Goal: Information Seeking & Learning: Learn about a topic

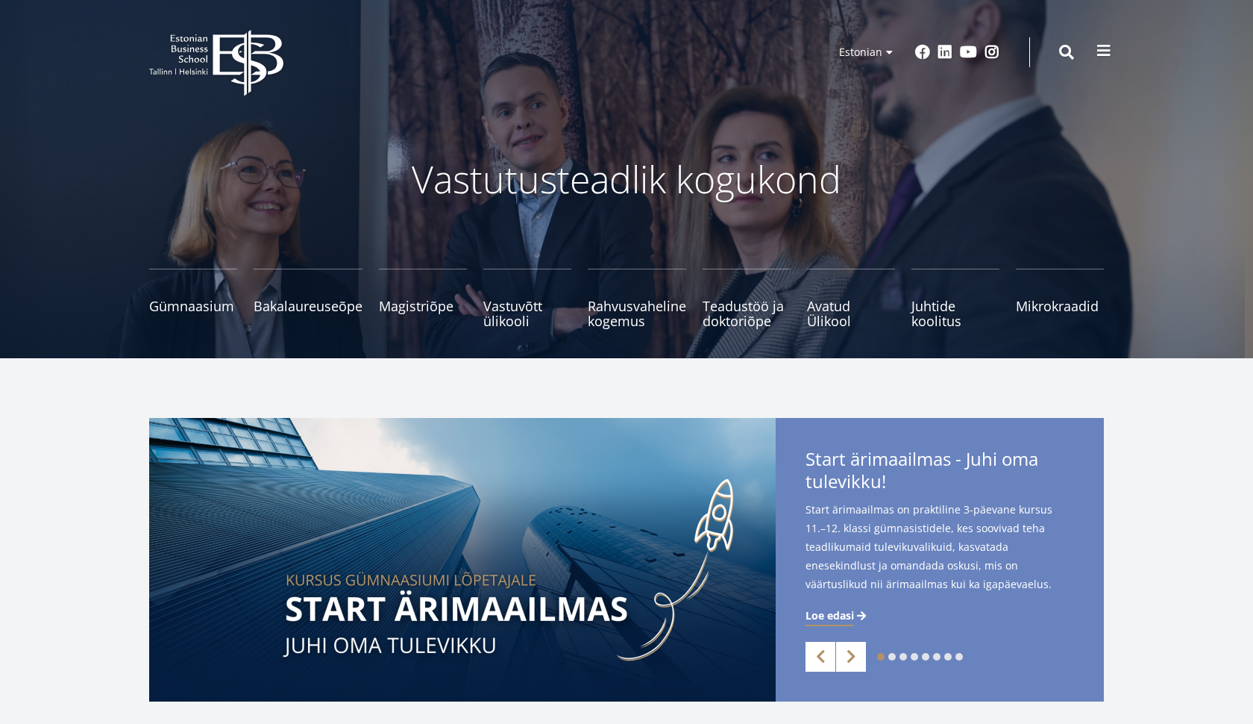
click at [1099, 51] on span at bounding box center [1104, 50] width 15 height 15
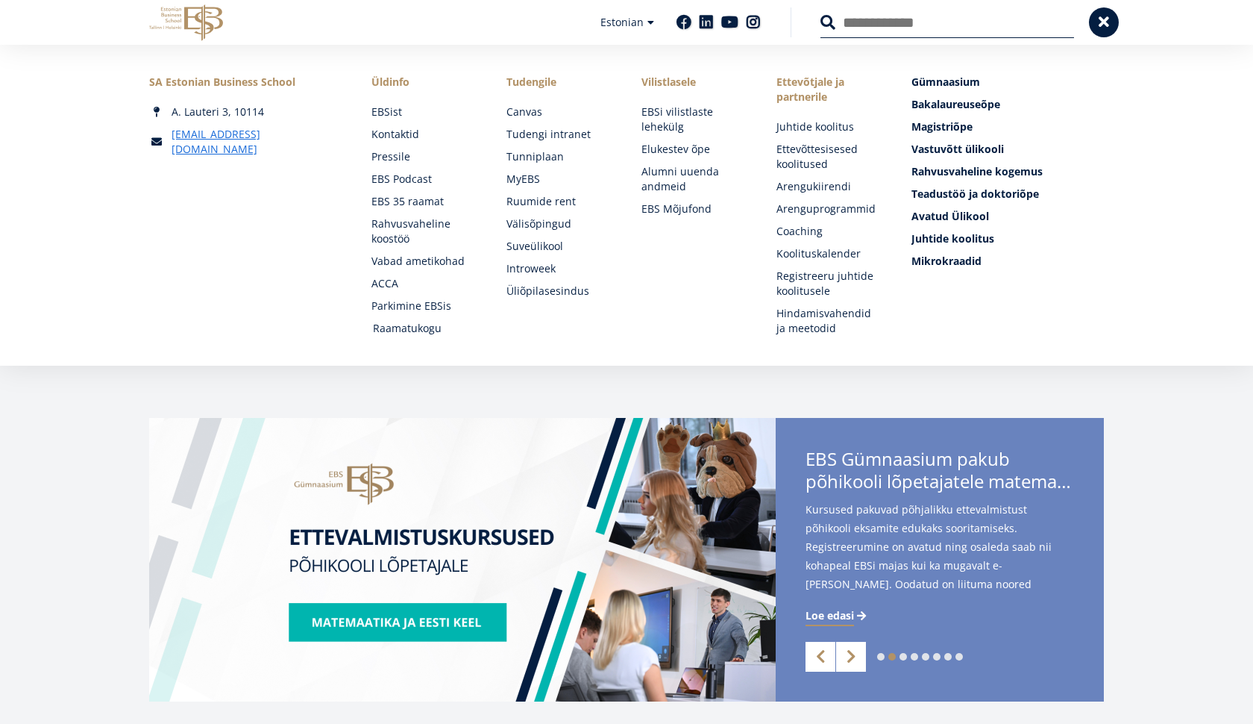
click at [413, 325] on link "Raamatukogu" at bounding box center [425, 328] width 105 height 15
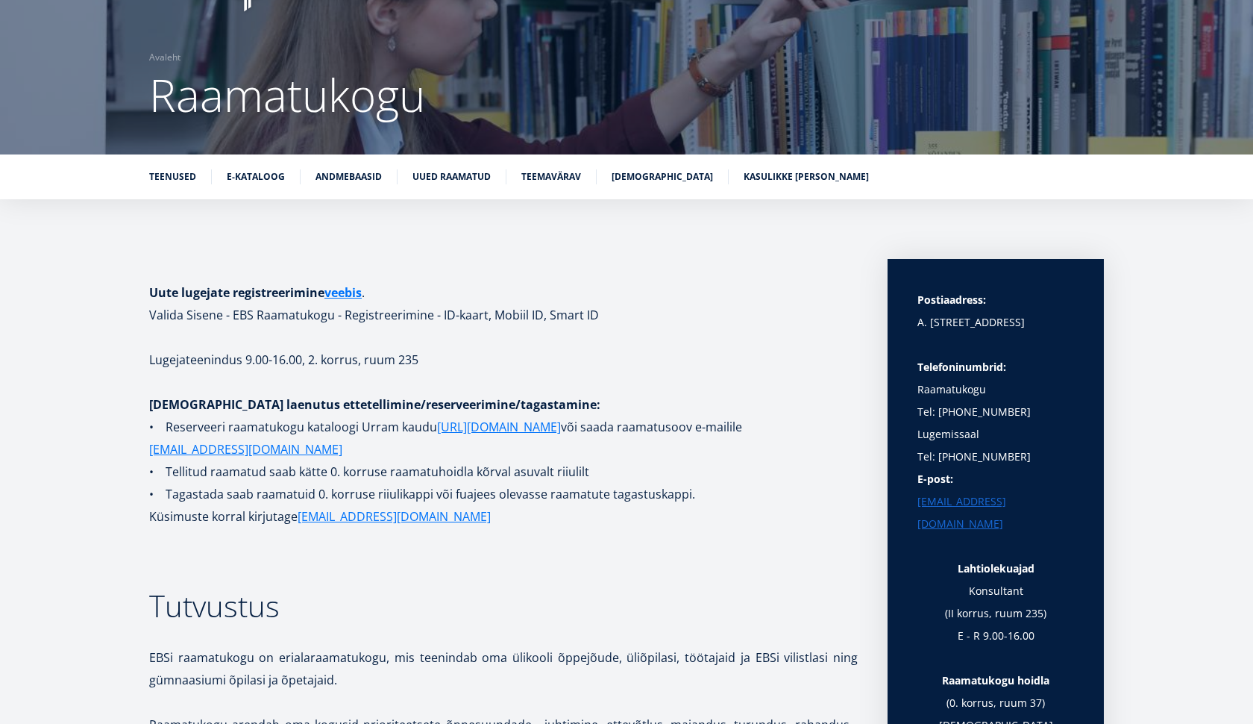
scroll to position [82, 0]
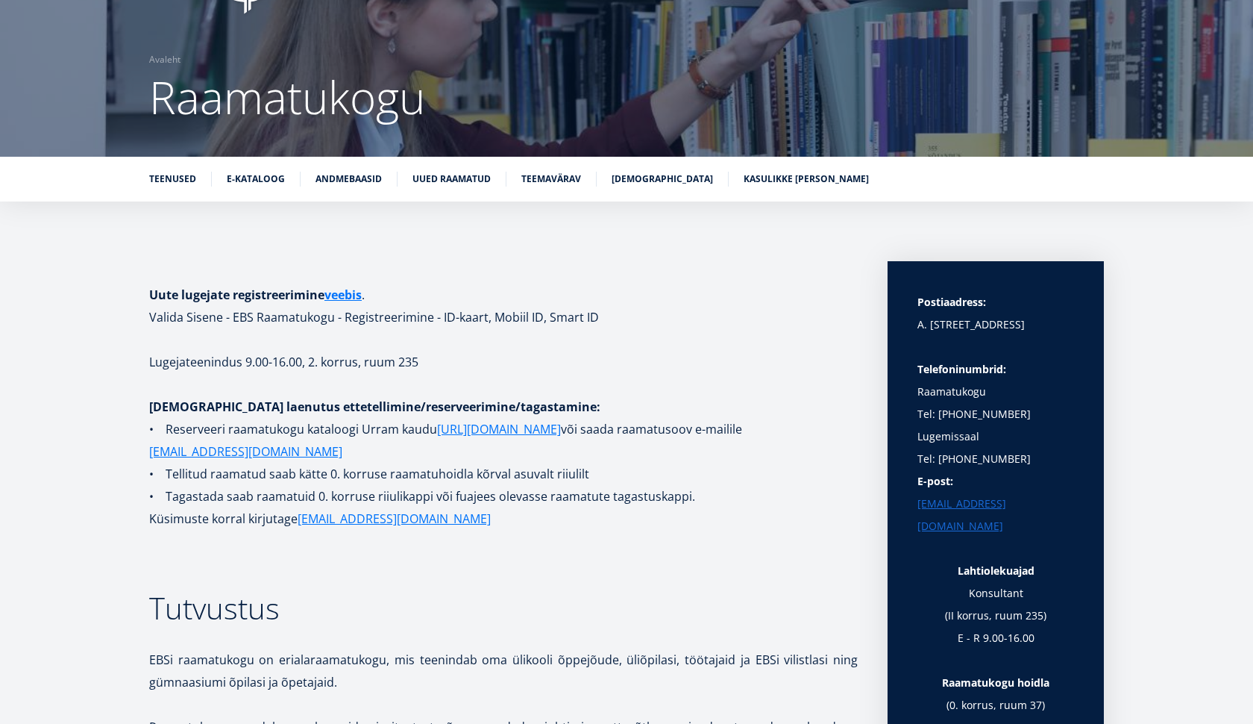
click at [520, 448] on p "• Reserveeri raamatukogu kataloogi Urram kaudu https://www.lugeja.ee või saada …" at bounding box center [503, 440] width 709 height 45
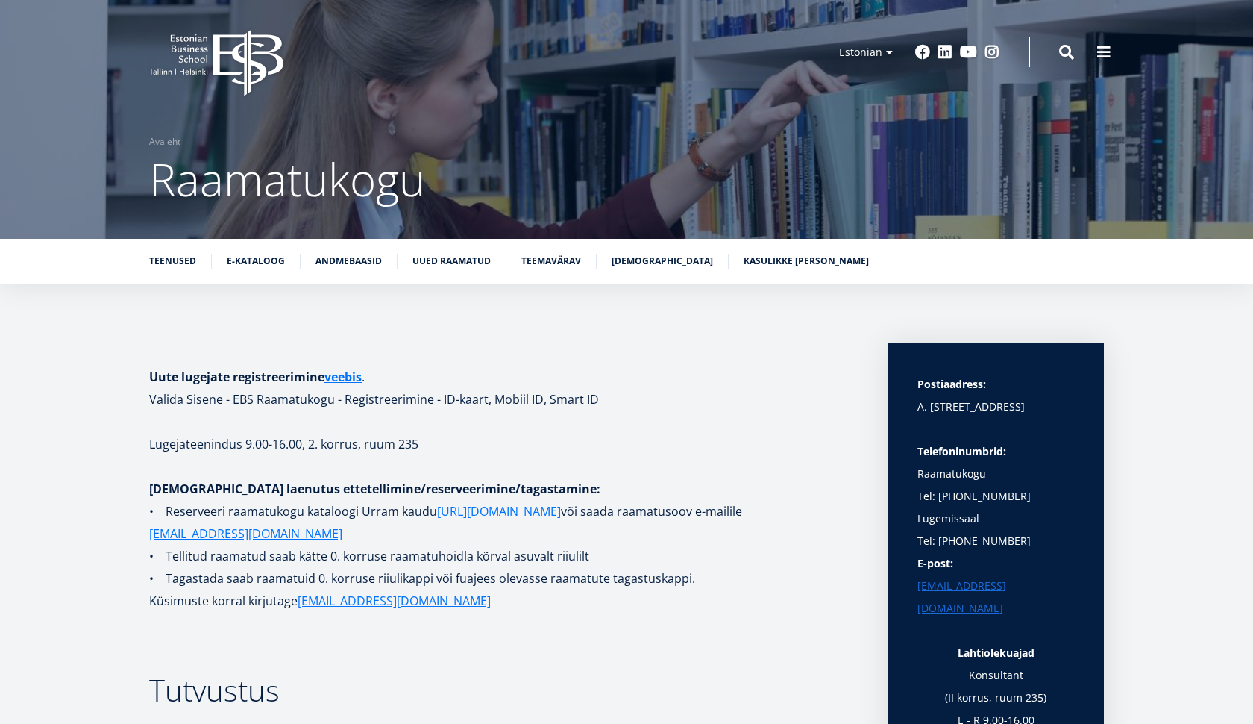
scroll to position [0, 0]
click at [1107, 63] on button at bounding box center [1104, 51] width 30 height 30
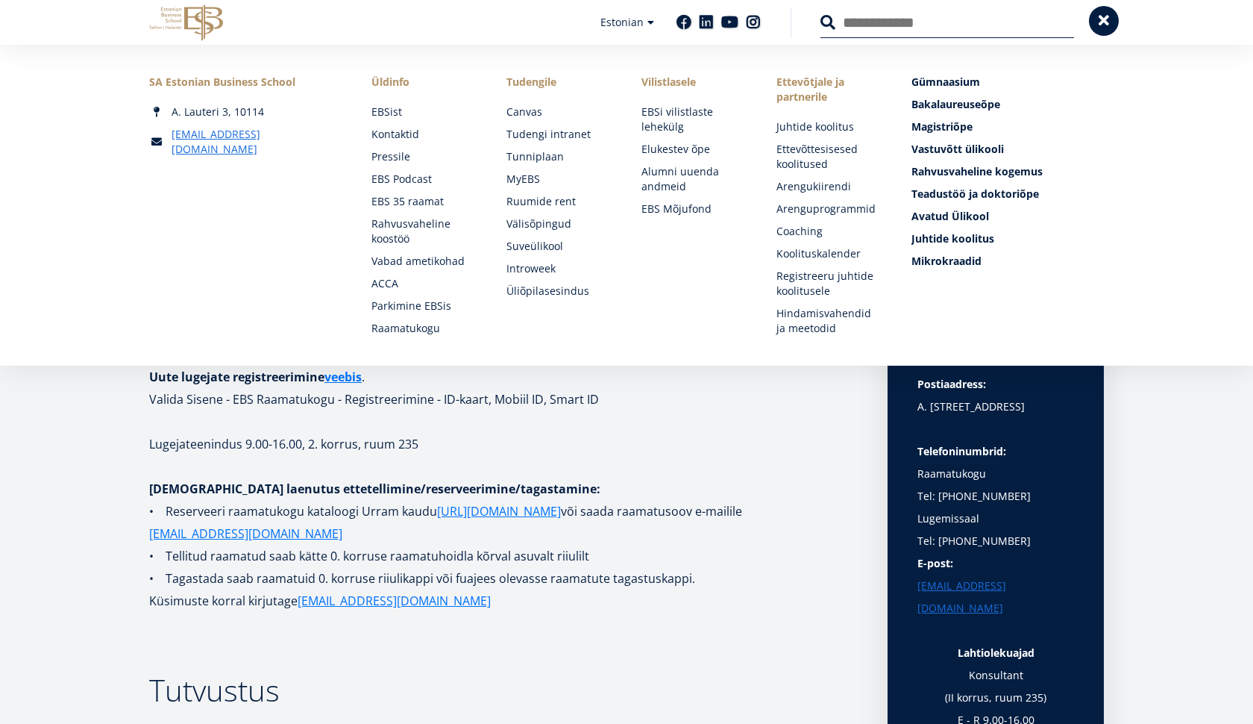
click at [1102, 25] on span at bounding box center [1104, 20] width 15 height 15
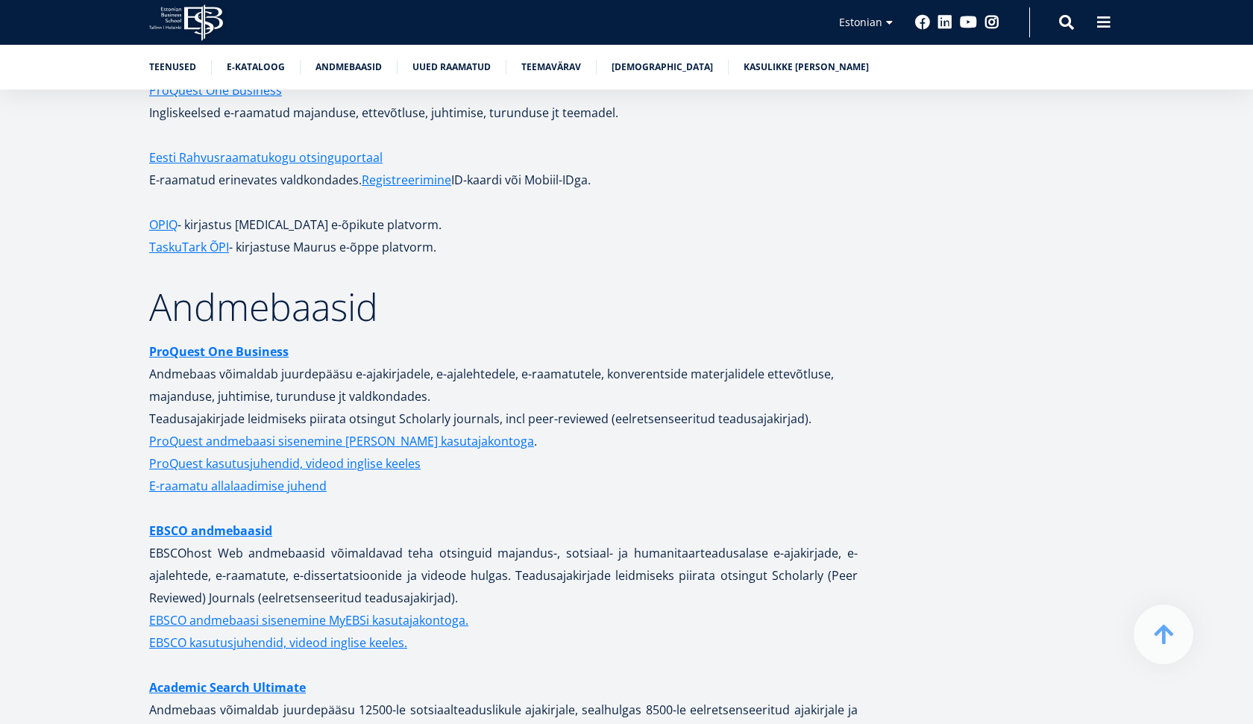
scroll to position [2718, 0]
click at [236, 518] on link "EBSCO andmebaasid" at bounding box center [210, 529] width 123 height 22
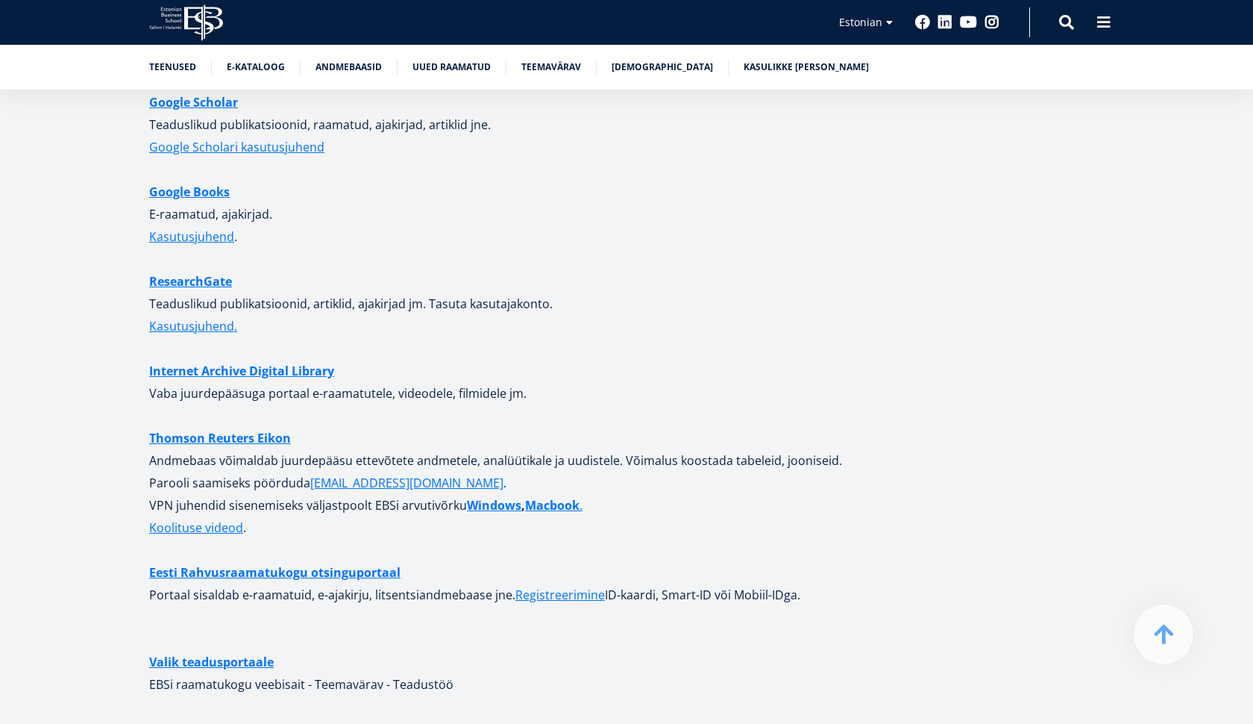
scroll to position [3840, 0]
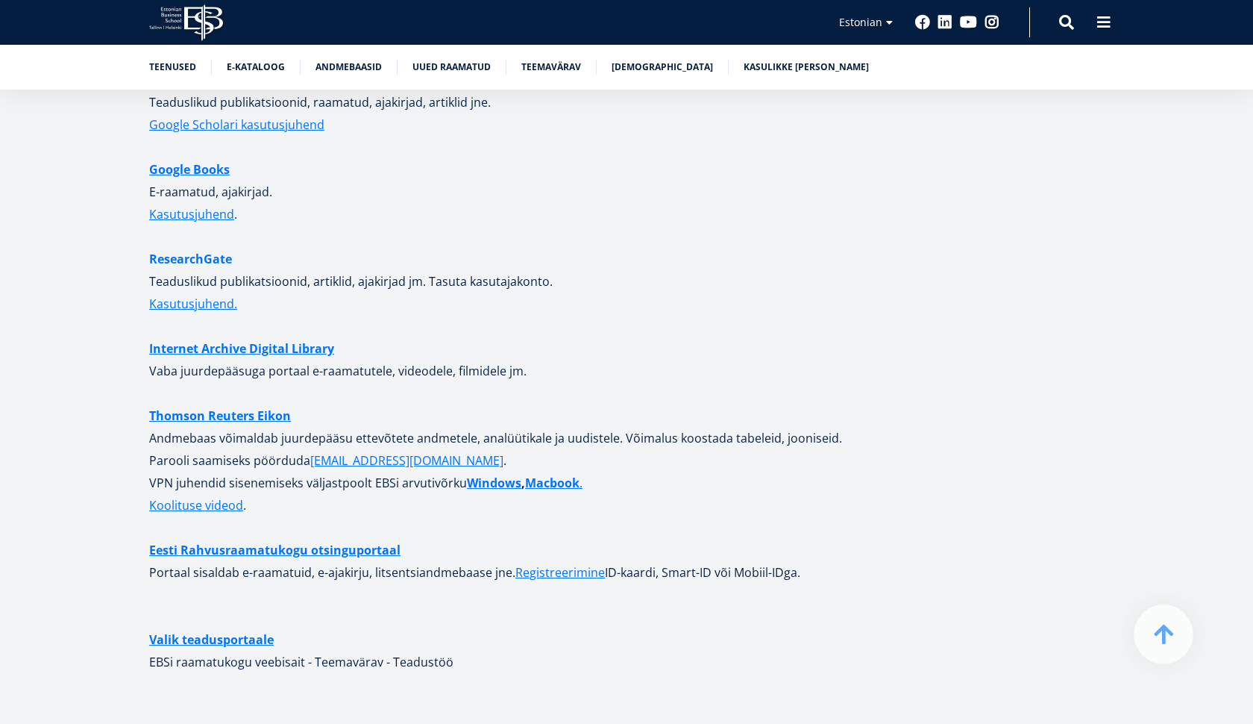
click at [198, 248] on link "ResearchGate" at bounding box center [190, 259] width 83 height 22
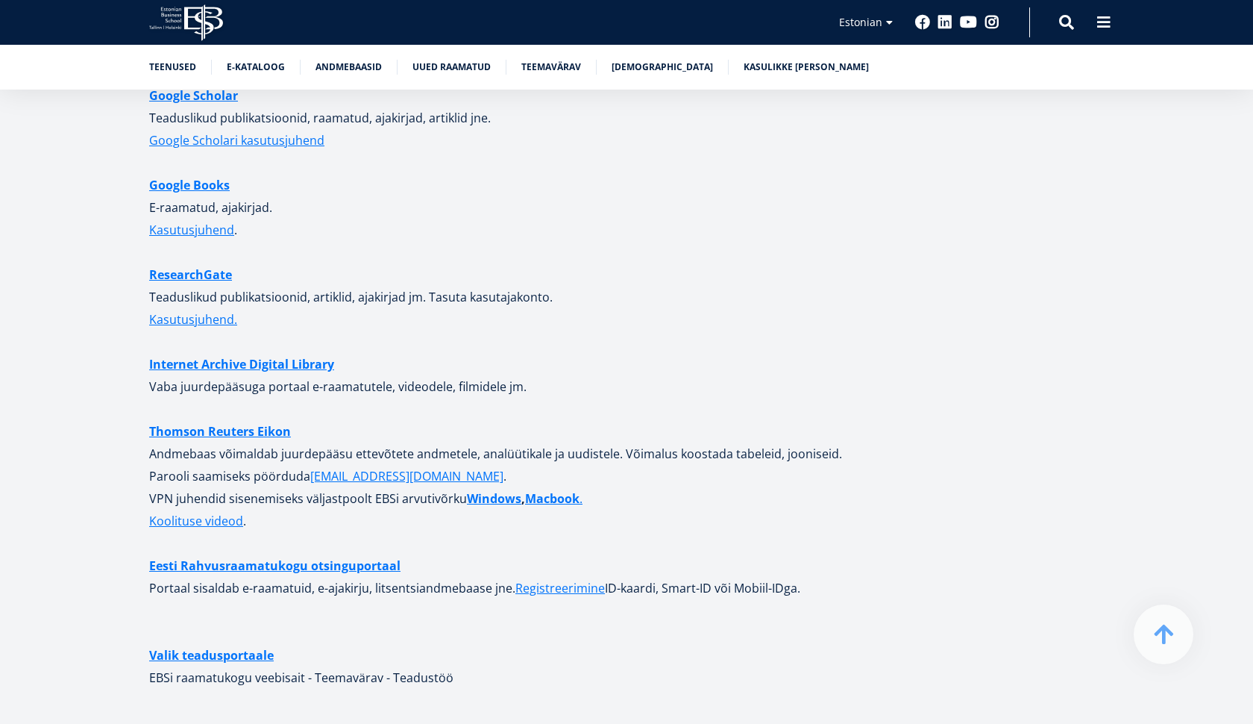
scroll to position [3814, 0]
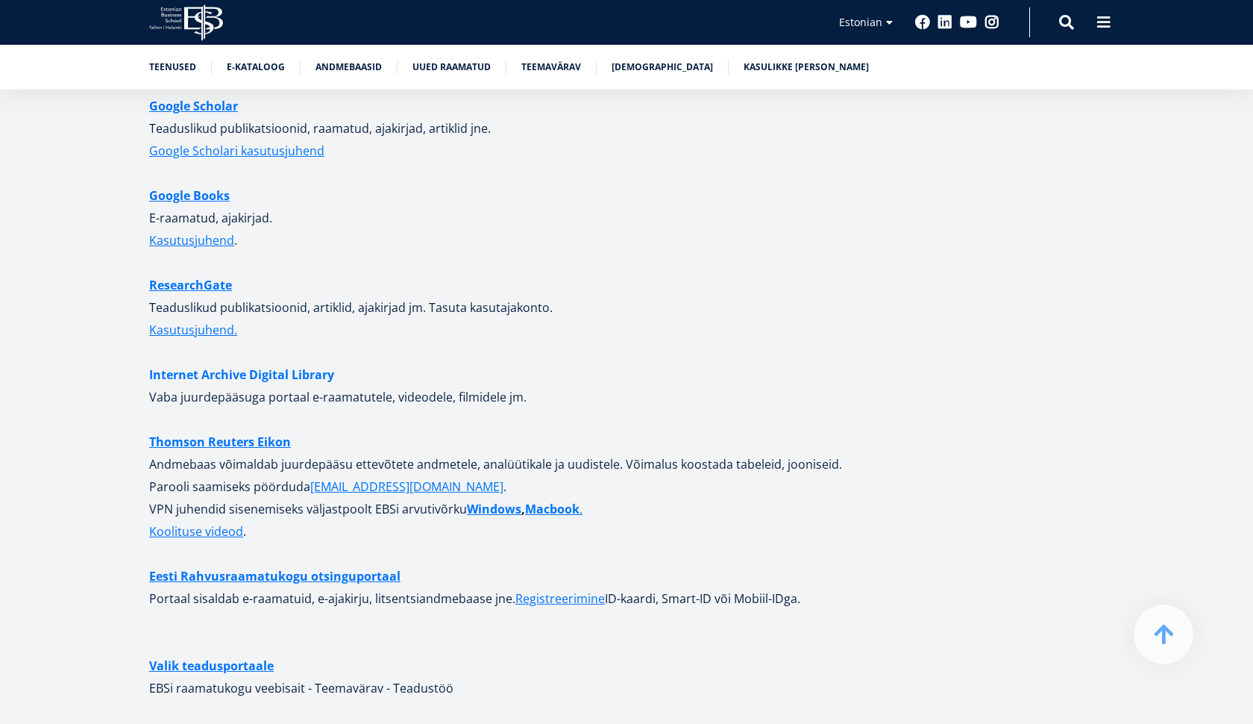
click at [258, 363] on link "Internet Archive Digital Library" at bounding box center [241, 374] width 185 height 22
click at [244, 363] on link "Internet Archive Digital Library" at bounding box center [241, 374] width 185 height 22
click at [183, 185] on link "Google Books" at bounding box center [189, 195] width 81 height 22
click at [236, 433] on strong "Thomson Reuters Eikon" at bounding box center [220, 441] width 142 height 16
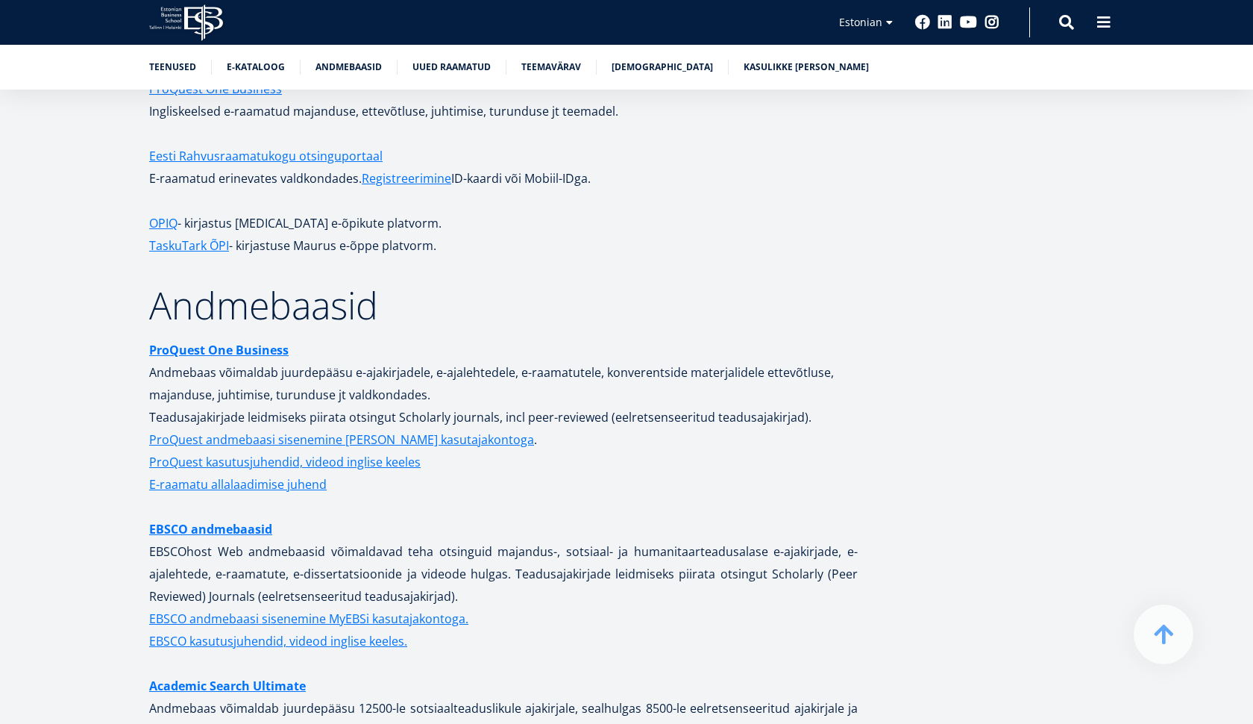
scroll to position [2720, 0]
click at [255, 341] on strong "ProQuest One Business" at bounding box center [219, 349] width 140 height 16
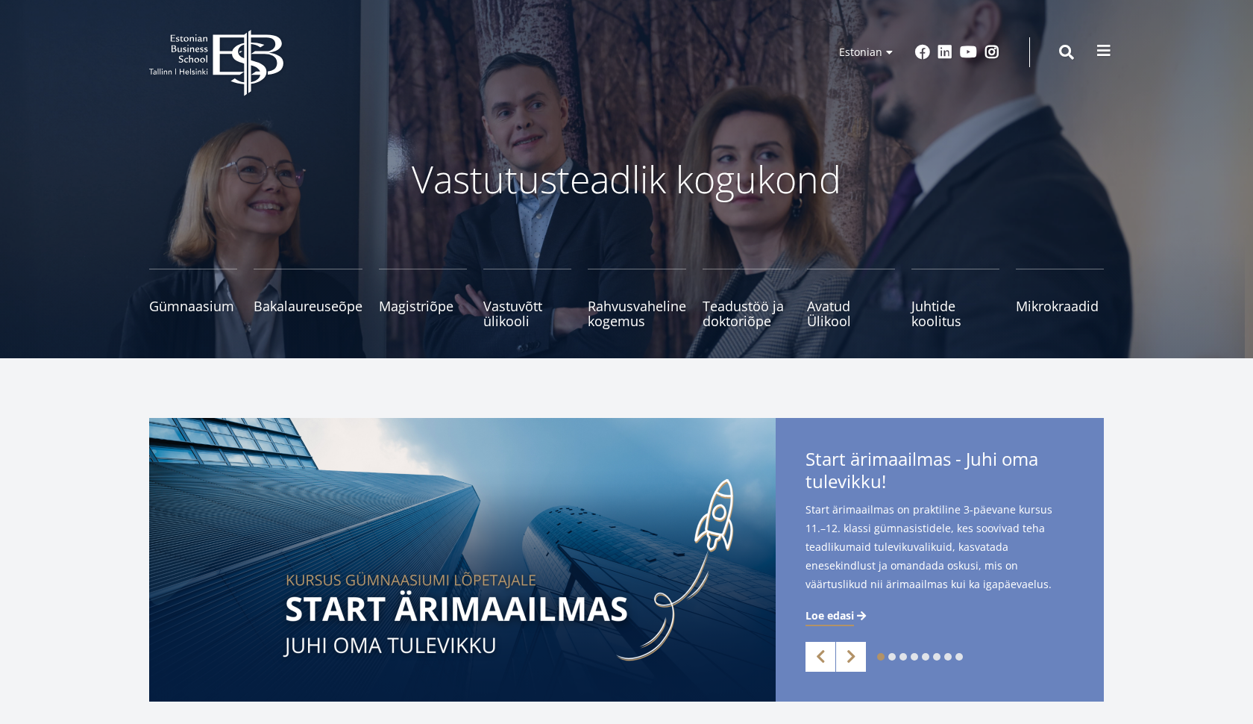
click at [1097, 61] on button at bounding box center [1104, 51] width 30 height 30
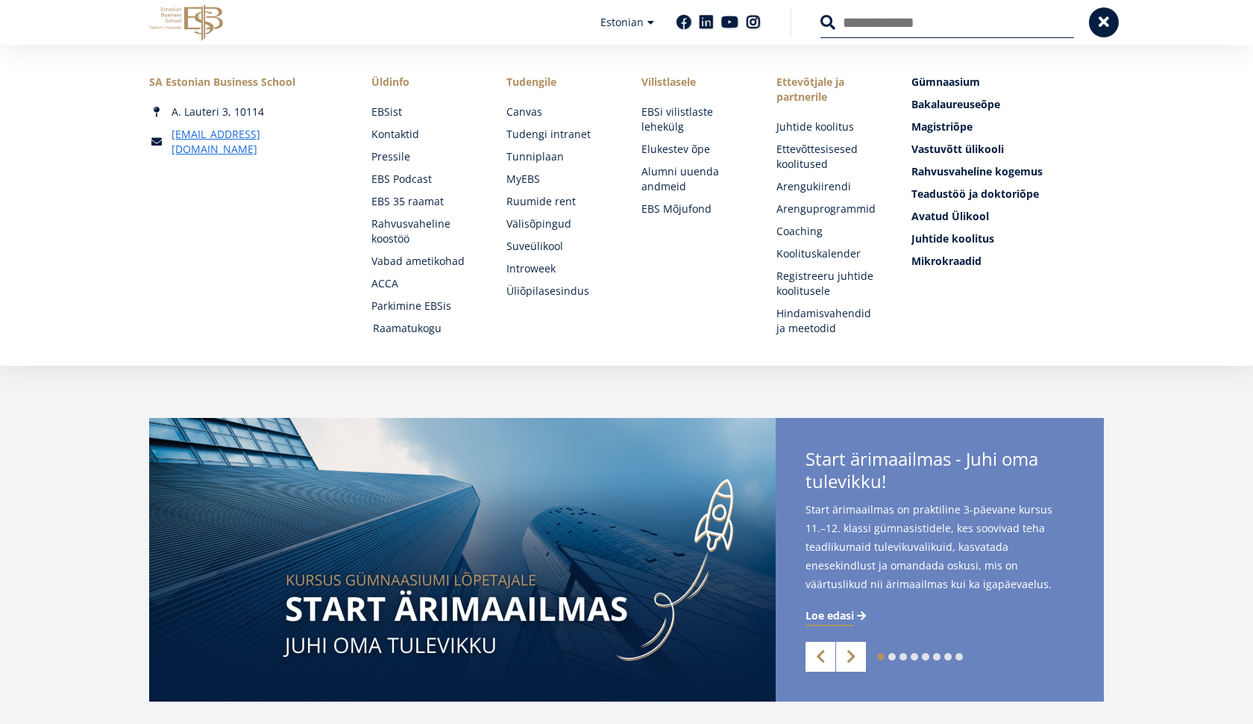
click at [416, 333] on link "Raamatukogu" at bounding box center [425, 328] width 105 height 15
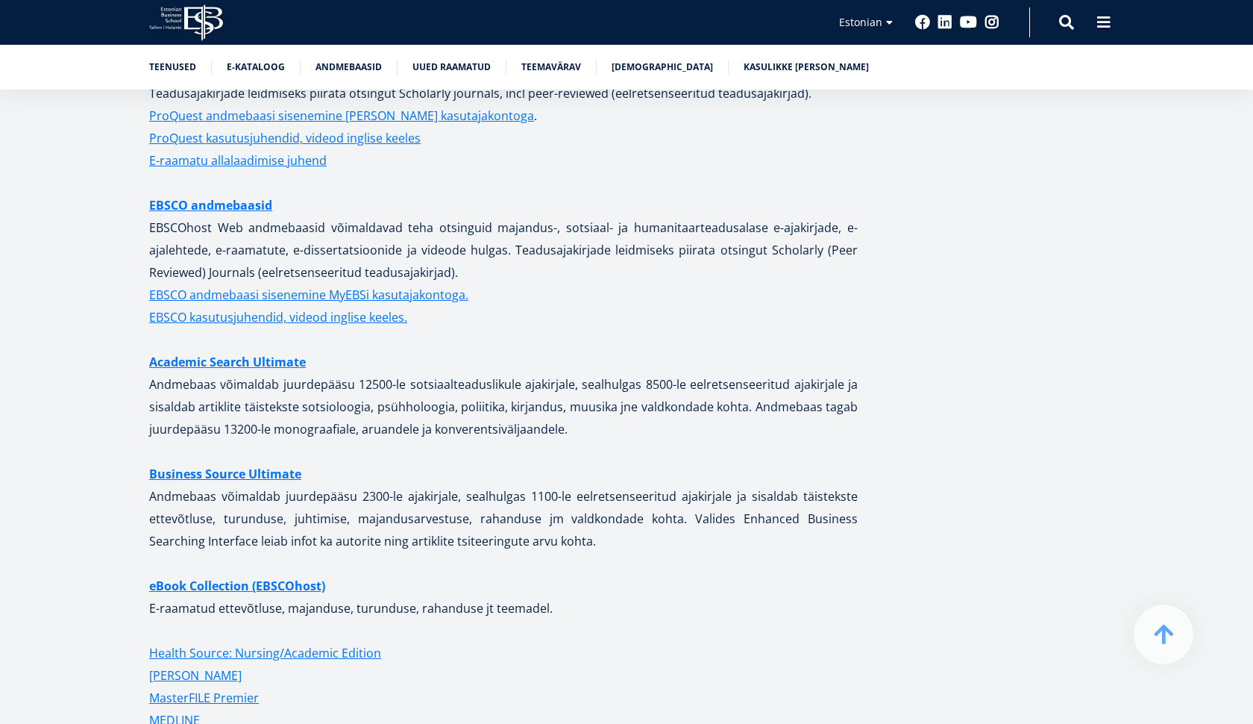
scroll to position [3032, 0]
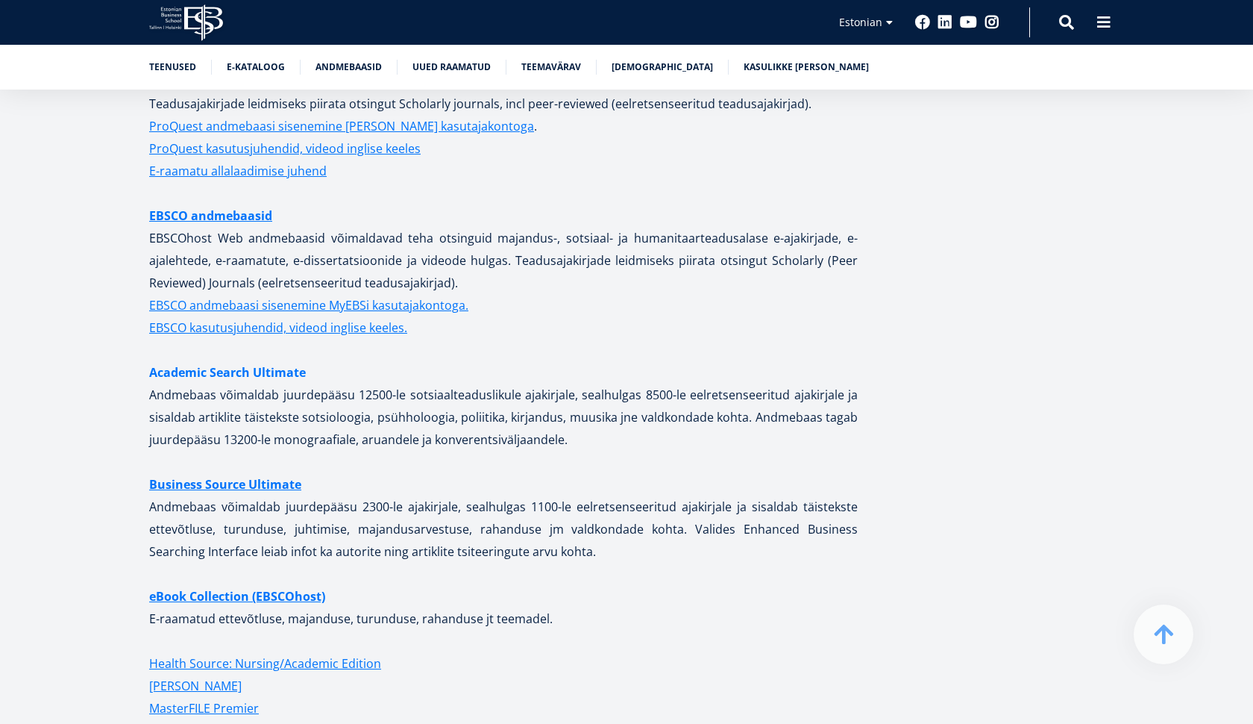
click at [254, 361] on link "Academic Search Ultimate" at bounding box center [227, 372] width 157 height 22
